Goal: Information Seeking & Learning: Learn about a topic

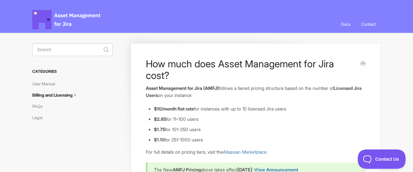
click at [65, 18] on span "Asset Management for Jira Docs" at bounding box center [66, 19] width 69 height 19
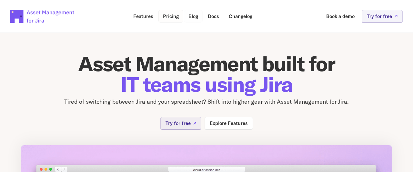
click at [172, 17] on p "Pricing" at bounding box center [171, 16] width 16 height 5
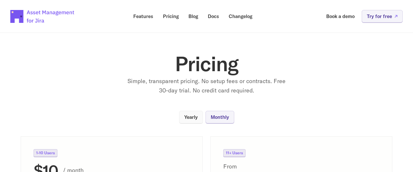
click at [196, 120] on link "Yearly" at bounding box center [191, 117] width 24 height 13
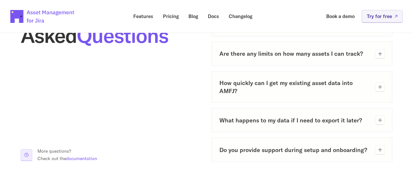
scroll to position [376, 0]
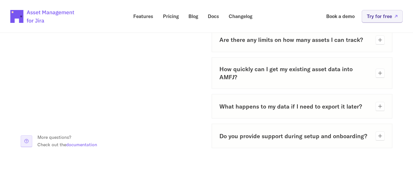
click at [344, 72] on h3 "How quickly can I get my existing asset data into AMFJ?" at bounding box center [294, 73] width 151 height 16
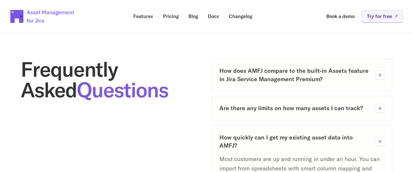
scroll to position [34, 0]
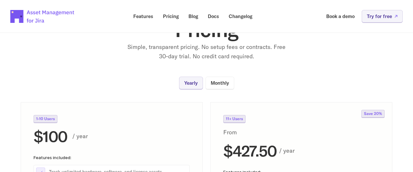
click at [34, 15] on img at bounding box center [42, 16] width 65 height 23
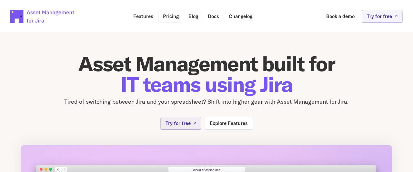
click at [168, 15] on p "Pricing" at bounding box center [171, 16] width 16 height 5
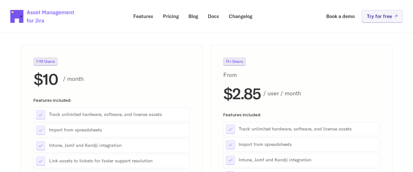
scroll to position [103, 0]
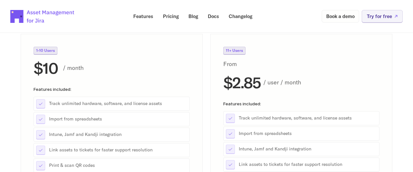
click at [347, 17] on p "Book a demo" at bounding box center [340, 16] width 28 height 5
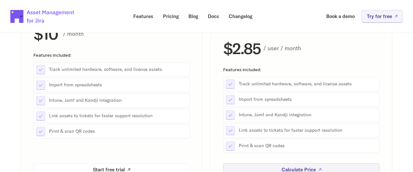
scroll to position [68, 0]
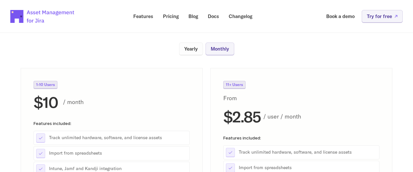
click at [195, 49] on p "Yearly" at bounding box center [191, 48] width 14 height 5
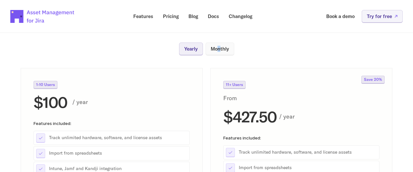
click at [219, 48] on p "Monthly" at bounding box center [220, 48] width 18 height 5
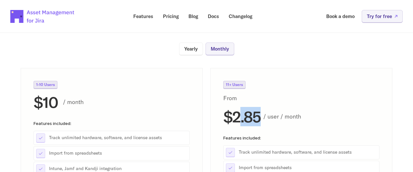
drag, startPoint x: 238, startPoint y: 116, endPoint x: 261, endPoint y: 116, distance: 22.6
click at [261, 116] on div "$2.85 / user / month" at bounding box center [301, 116] width 156 height 17
click at [241, 120] on h2 "$2.85" at bounding box center [241, 116] width 37 height 17
drag, startPoint x: 235, startPoint y: 116, endPoint x: 259, endPoint y: 117, distance: 24.9
click at [259, 117] on h2 "$2.85" at bounding box center [241, 116] width 37 height 17
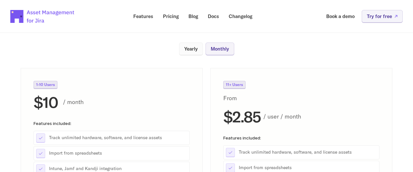
click at [186, 46] on p "Yearly" at bounding box center [191, 48] width 14 height 5
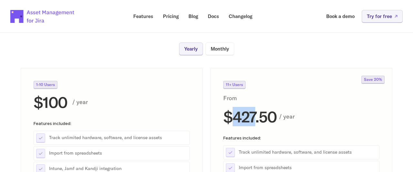
drag, startPoint x: 237, startPoint y: 113, endPoint x: 257, endPoint y: 115, distance: 20.1
click at [257, 115] on h2 "$427.50" at bounding box center [249, 116] width 53 height 17
click at [220, 47] on p "Monthly" at bounding box center [220, 48] width 18 height 5
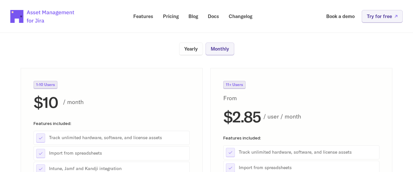
click at [192, 42] on section "Pricing Simple, transparent pricing. No setup fees or contracts. Free 30-day tr…" at bounding box center [206, 105] width 413 height 303
click at [195, 48] on p "Yearly" at bounding box center [191, 48] width 14 height 5
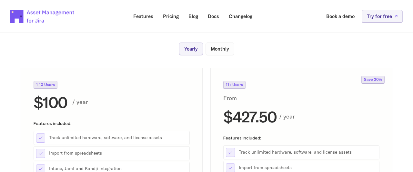
click at [222, 52] on link "Monthly" at bounding box center [220, 49] width 29 height 13
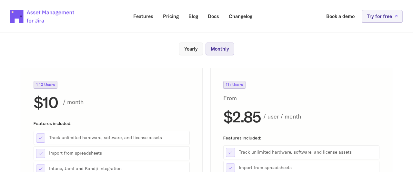
click at [187, 52] on link "Yearly" at bounding box center [191, 49] width 24 height 13
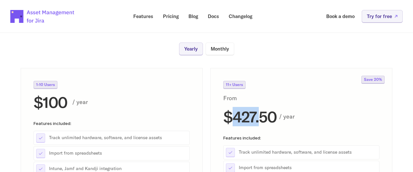
drag, startPoint x: 237, startPoint y: 120, endPoint x: 259, endPoint y: 128, distance: 23.4
click at [257, 120] on h2 "$427.50" at bounding box center [249, 116] width 53 height 17
click at [297, 73] on div "11+ Users From $427.50 / year Features included: Track unlimited hardware, soft…" at bounding box center [301, 162] width 182 height 189
click at [351, 50] on div "Yearly Monthly 1-10 Users $100 / year Features included: Track unlimited hardwa…" at bounding box center [207, 150] width 372 height 215
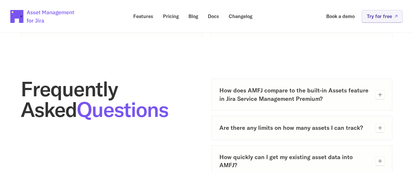
scroll to position [308, 0]
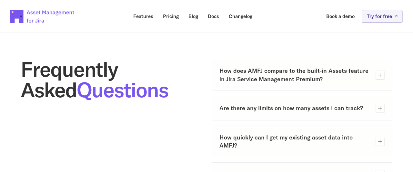
click at [330, 111] on h3 "Are there any limits on how many assets I can track?" at bounding box center [294, 108] width 151 height 8
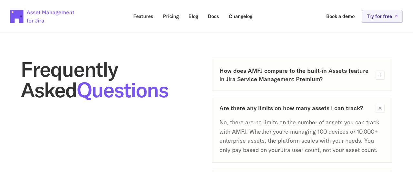
click at [330, 111] on h3 "Are there any limits on how many assets I can track?" at bounding box center [294, 108] width 151 height 8
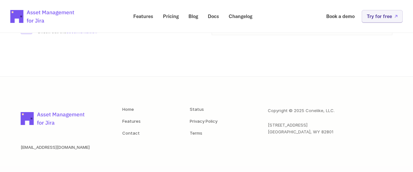
scroll to position [497, 0]
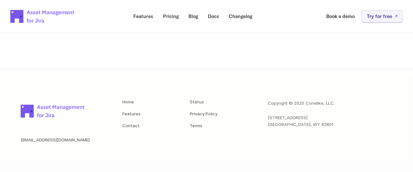
click at [245, 71] on footer "support@assetmanagementforjira.com Home Features Contact Status Privacy Policy …" at bounding box center [206, 124] width 413 height 110
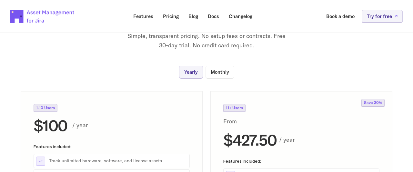
scroll to position [18, 0]
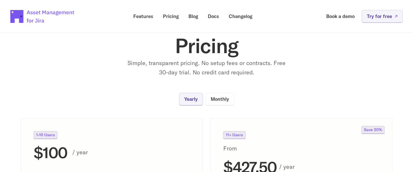
click at [42, 51] on section "Pricing Simple, transparent pricing. No setup fees or contracts. Free 30-day tr…" at bounding box center [206, 156] width 413 height 303
click at [18, 15] on img at bounding box center [42, 16] width 65 height 23
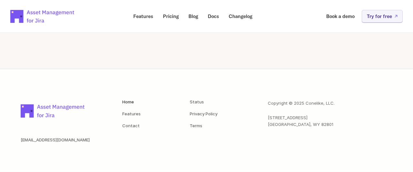
scroll to position [1394, 0]
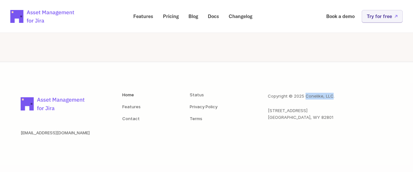
drag, startPoint x: 305, startPoint y: 95, endPoint x: 332, endPoint y: 94, distance: 27.1
click at [332, 94] on p "Copyright © 2025 Conelike, LLC." at bounding box center [301, 96] width 67 height 7
copy p "Conelike, LLC"
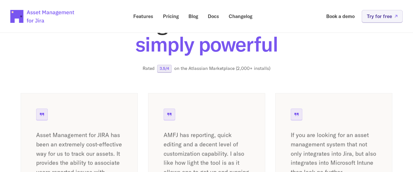
scroll to position [983, 0]
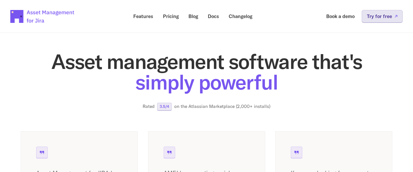
click at [377, 14] on p "Try for free" at bounding box center [379, 16] width 25 height 5
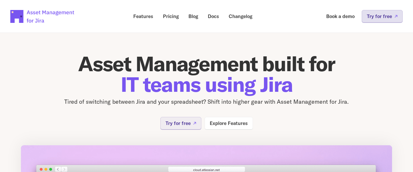
click at [375, 20] on link "Try for free" at bounding box center [382, 16] width 41 height 13
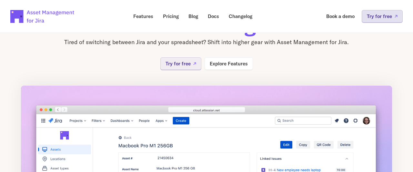
scroll to position [34, 0]
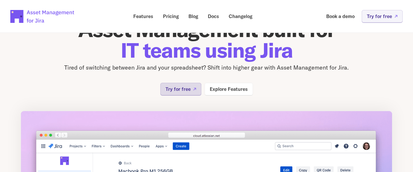
click at [196, 88] on icon at bounding box center [194, 89] width 3 height 3
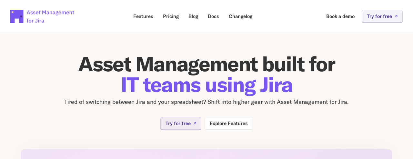
scroll to position [34, 0]
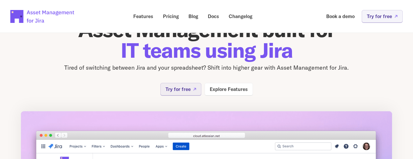
click at [22, 15] on img at bounding box center [42, 16] width 65 height 23
click at [172, 13] on link "Pricing" at bounding box center [170, 16] width 25 height 13
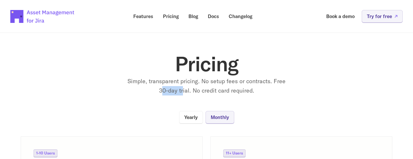
drag, startPoint x: 161, startPoint y: 93, endPoint x: 183, endPoint y: 93, distance: 22.6
click at [183, 93] on p "Simple, transparent pricing. No setup fees or contracts. Free 30-day trial. No …" at bounding box center [206, 86] width 161 height 19
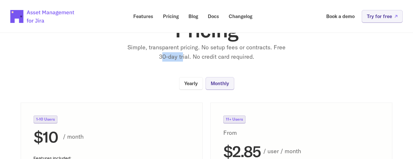
scroll to position [34, 0]
click at [192, 43] on p "Simple, transparent pricing. No setup fees or contracts. Free 30-day trial. No …" at bounding box center [206, 52] width 161 height 19
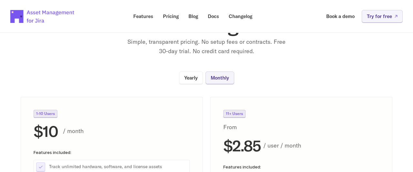
scroll to position [0, 0]
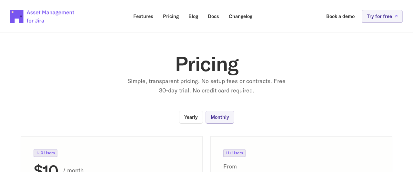
click at [294, 58] on h1 "Pricing" at bounding box center [206, 64] width 258 height 21
